Goal: Transaction & Acquisition: Purchase product/service

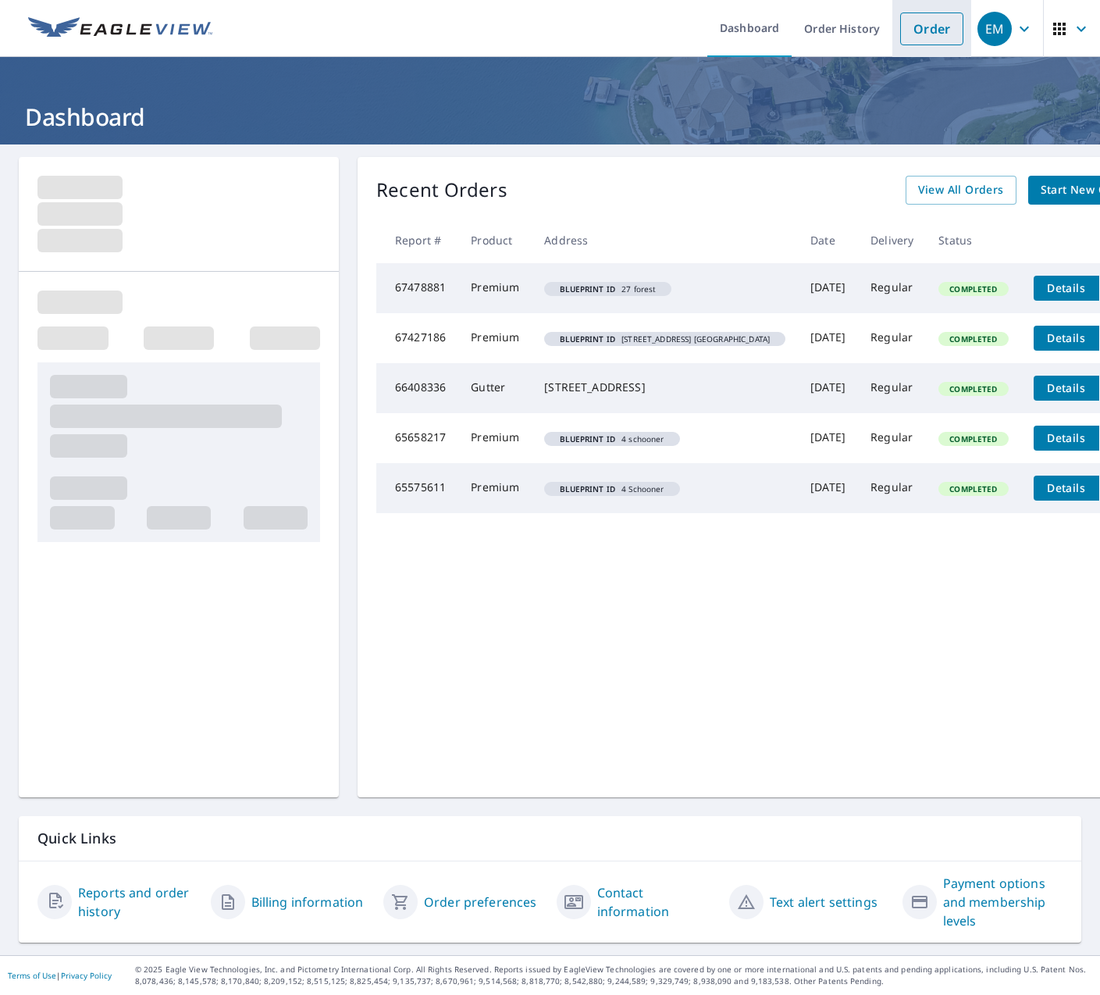
click at [917, 30] on link "Order" at bounding box center [931, 28] width 63 height 33
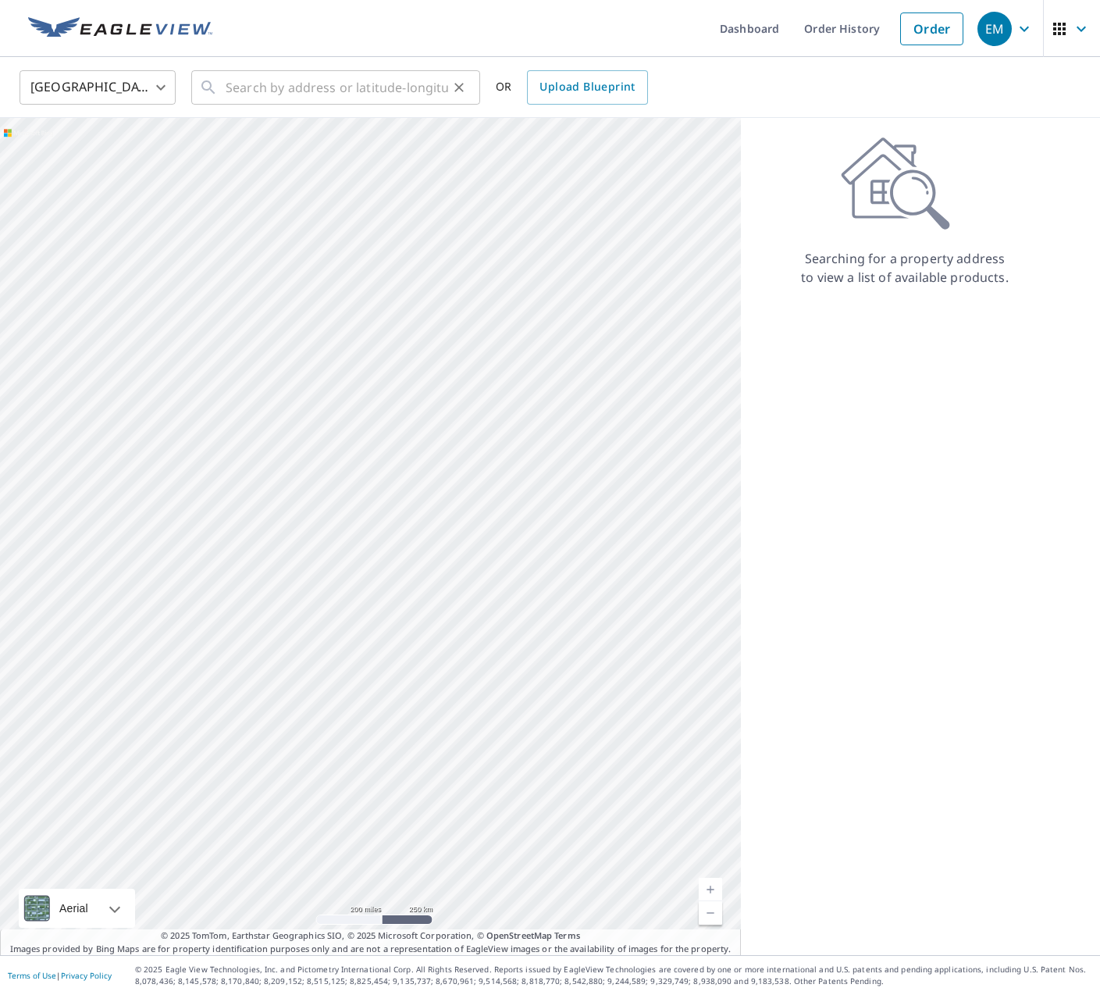
click at [210, 91] on icon at bounding box center [208, 87] width 19 height 19
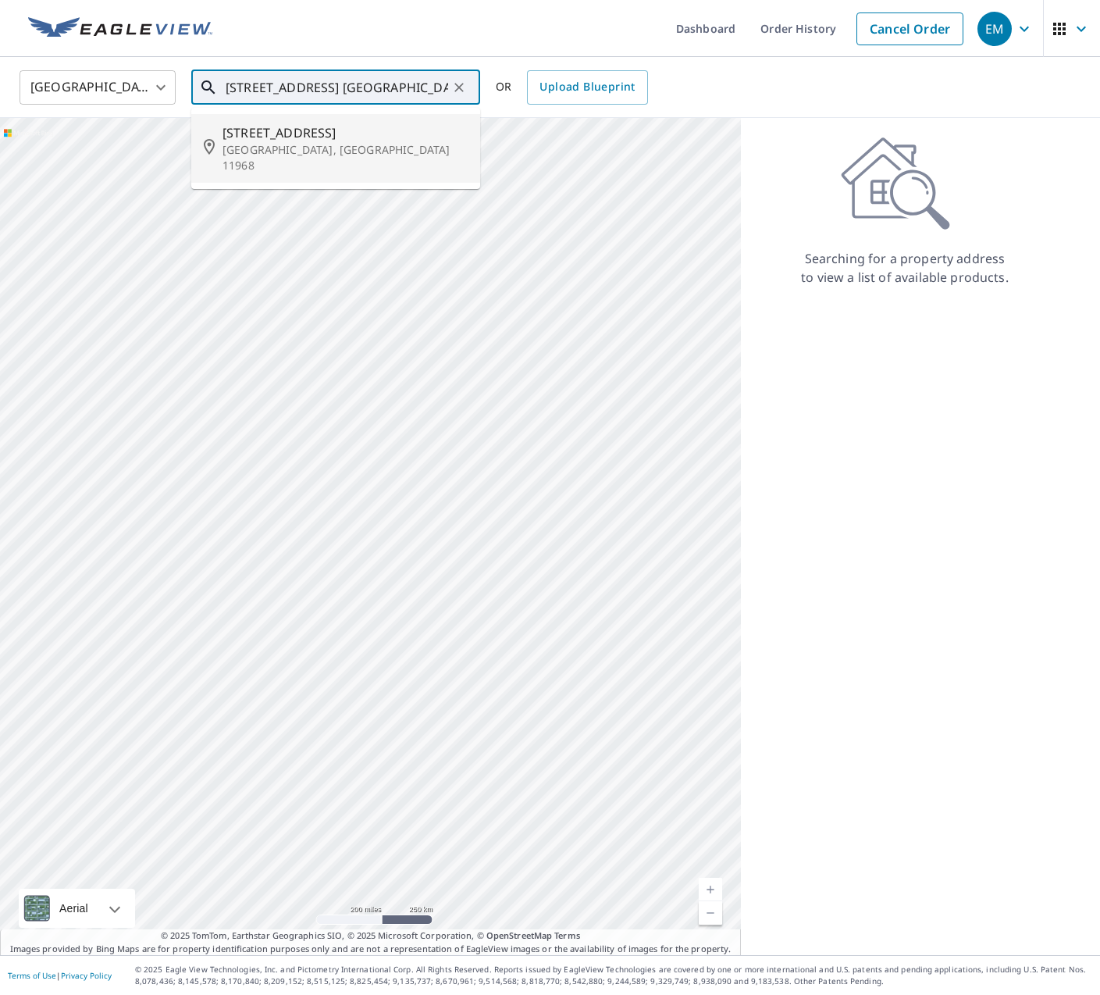
click at [252, 144] on p "[GEOGRAPHIC_DATA], [GEOGRAPHIC_DATA] 11968" at bounding box center [345, 157] width 245 height 31
type input "[STREET_ADDRESS]"
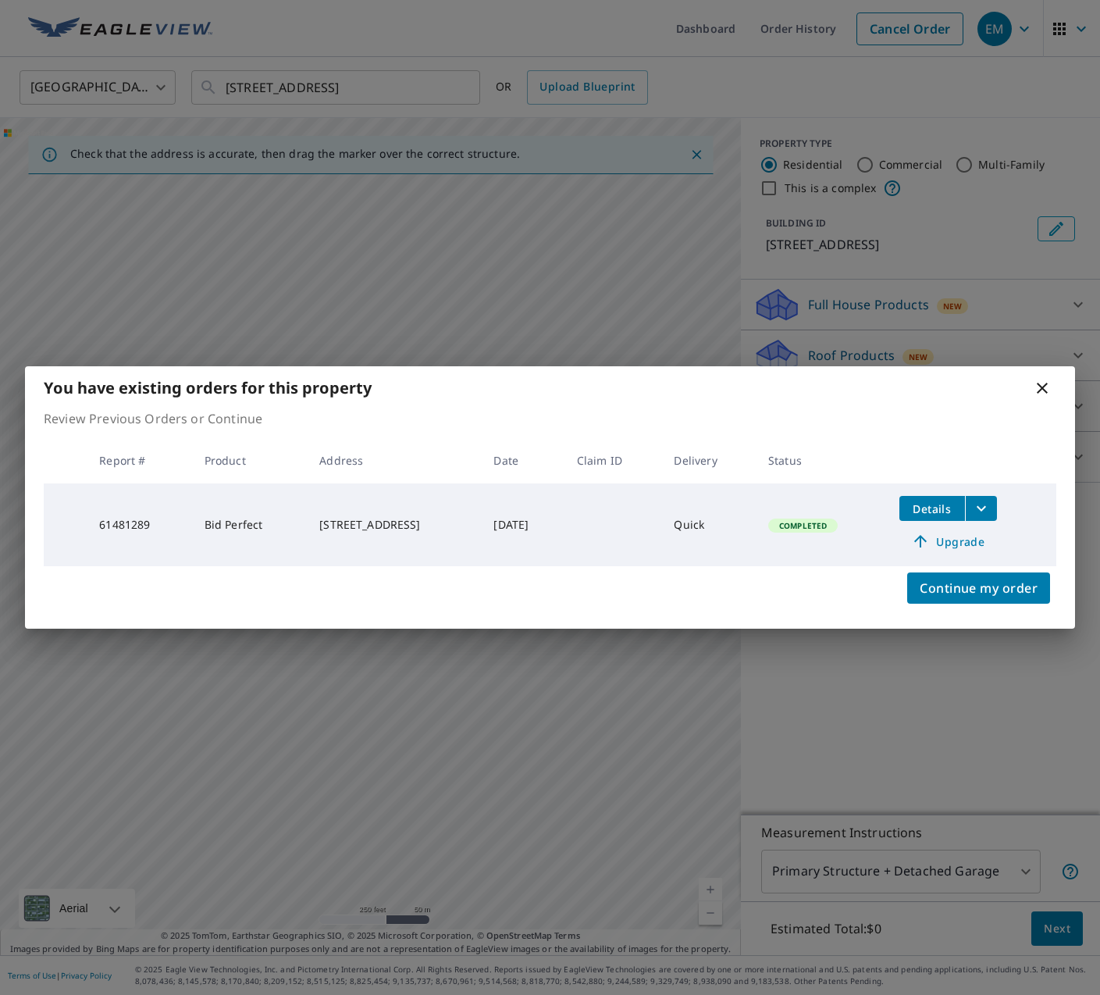
click at [961, 538] on span "Upgrade" at bounding box center [948, 541] width 79 height 19
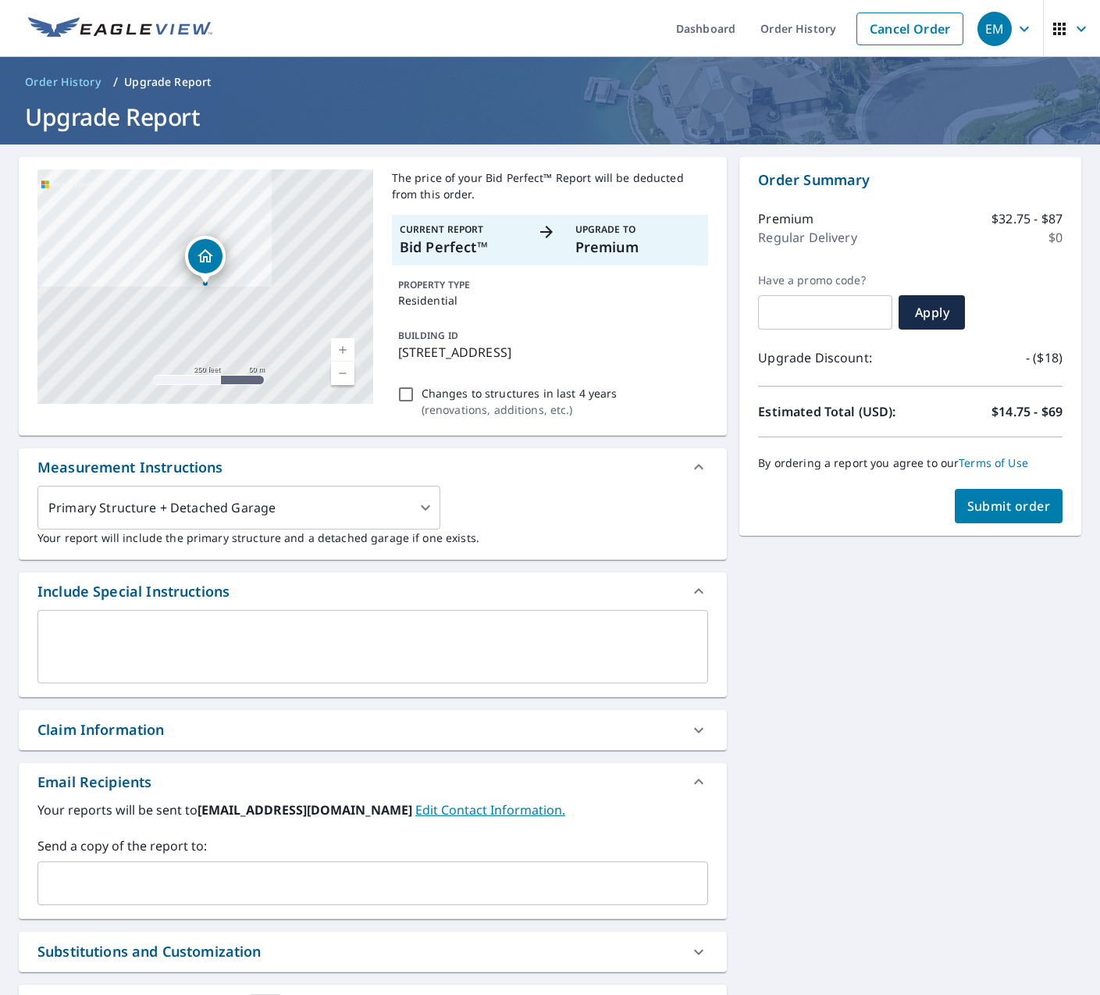
click at [436, 233] on p "Current Report" at bounding box center [463, 230] width 126 height 14
click at [430, 248] on p "Bid Perfect™" at bounding box center [463, 247] width 126 height 21
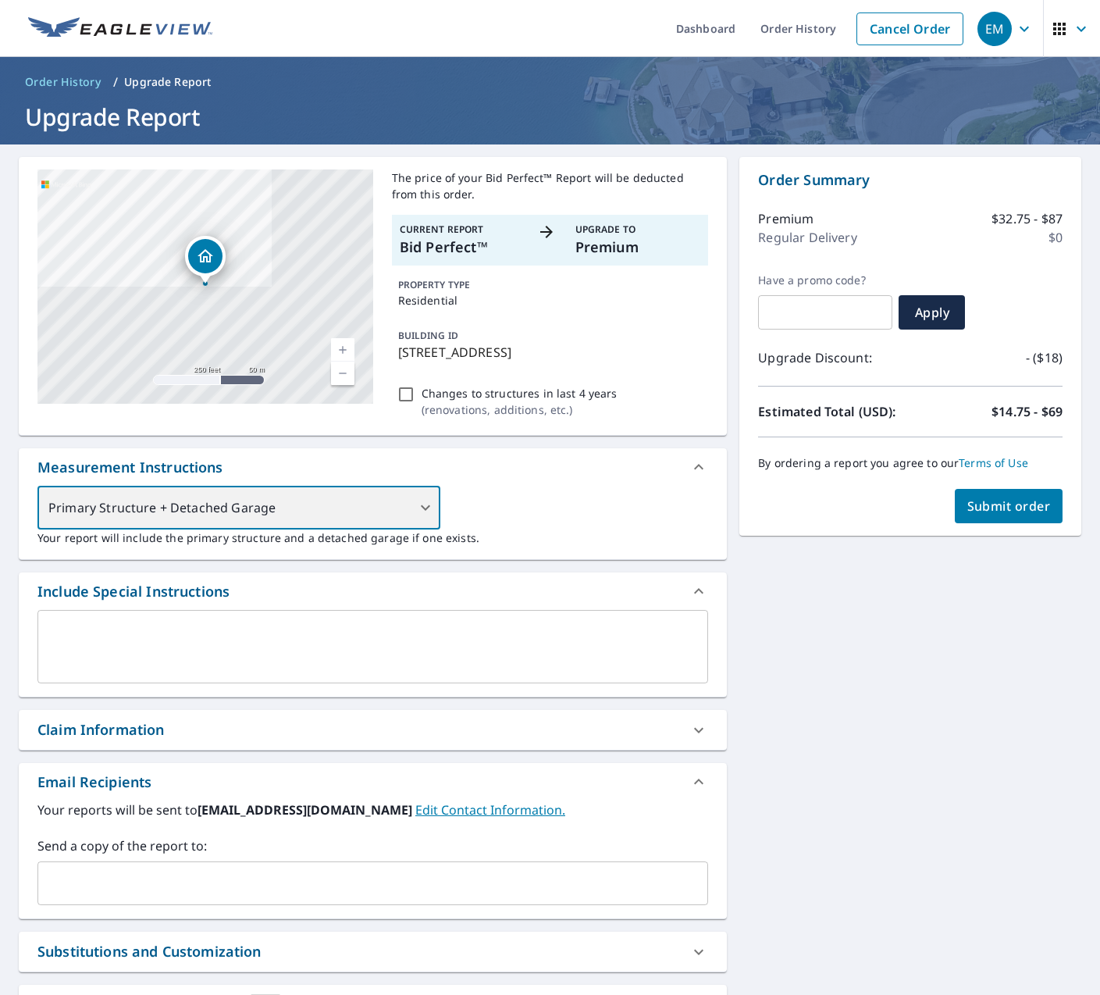
click at [423, 508] on div "Primary Structure + Detached Garage" at bounding box center [238, 508] width 403 height 44
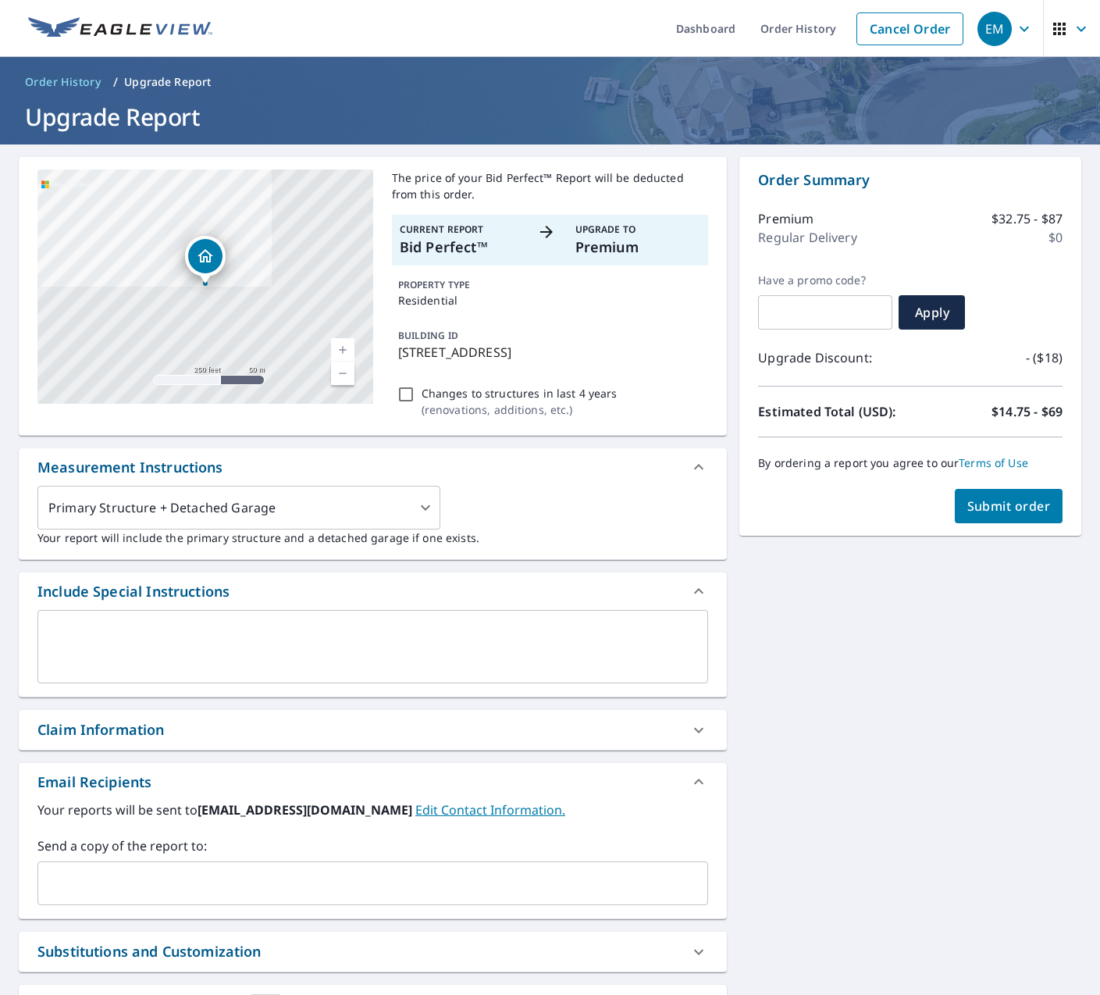
click at [502, 511] on div "Primary Structure + Detached Garage 1 ​ Your report will include the primary st…" at bounding box center [372, 516] width 671 height 60
drag, startPoint x: 991, startPoint y: 501, endPoint x: 956, endPoint y: 693, distance: 195.3
click at [956, 693] on div "[STREET_ADDRESS] A standard road map Aerial A detailed look from above Labels L…" at bounding box center [550, 612] width 1100 height 937
click at [998, 510] on span "Submit order" at bounding box center [1009, 505] width 84 height 17
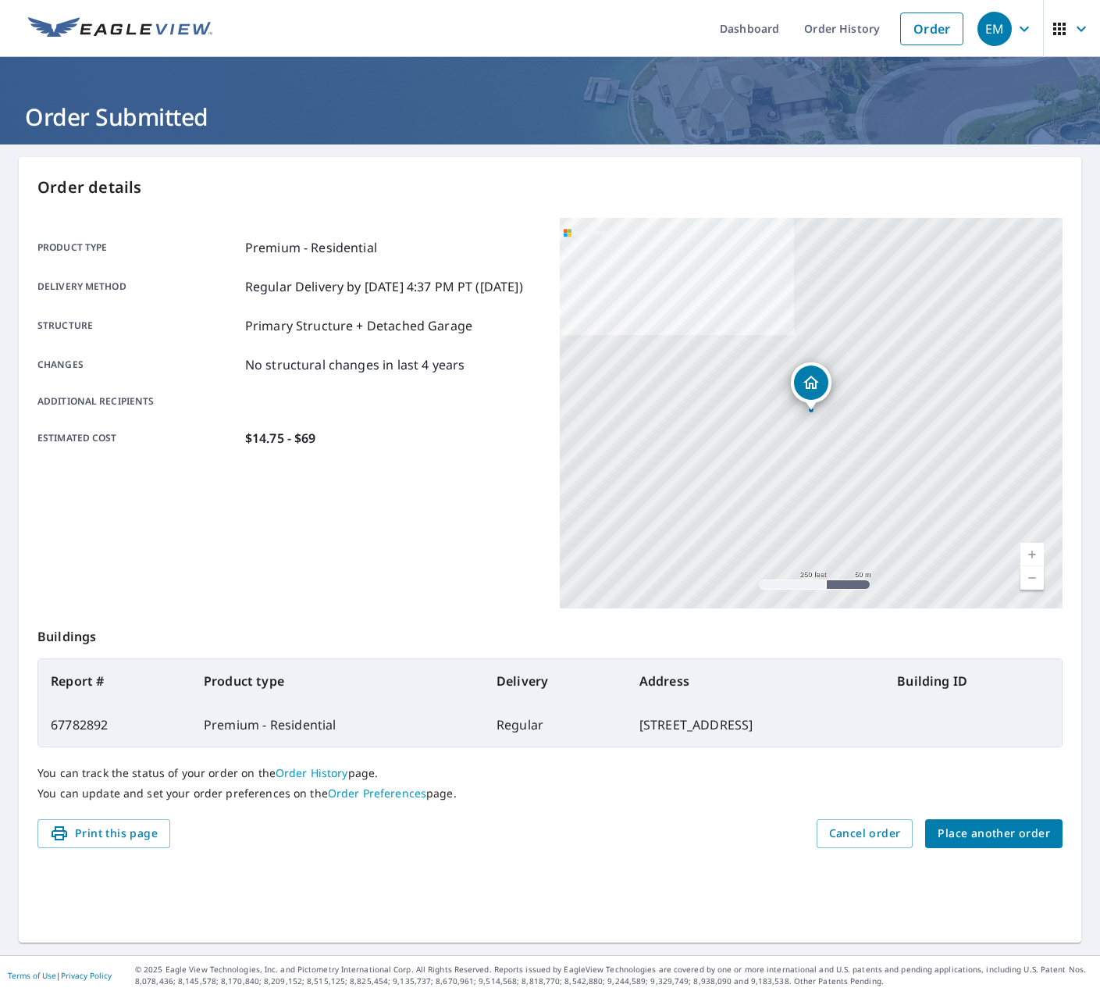
click at [823, 419] on div "[STREET_ADDRESS]" at bounding box center [812, 413] width 504 height 390
